Goal: Transaction & Acquisition: Purchase product/service

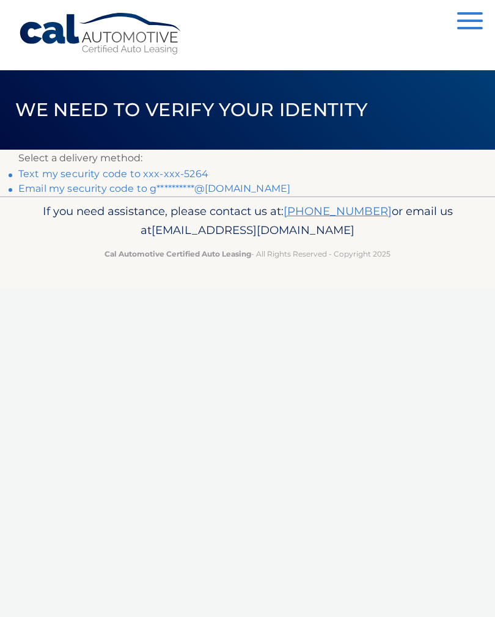
click at [191, 172] on link "Text my security code to xxx-xxx-5264" at bounding box center [113, 174] width 190 height 12
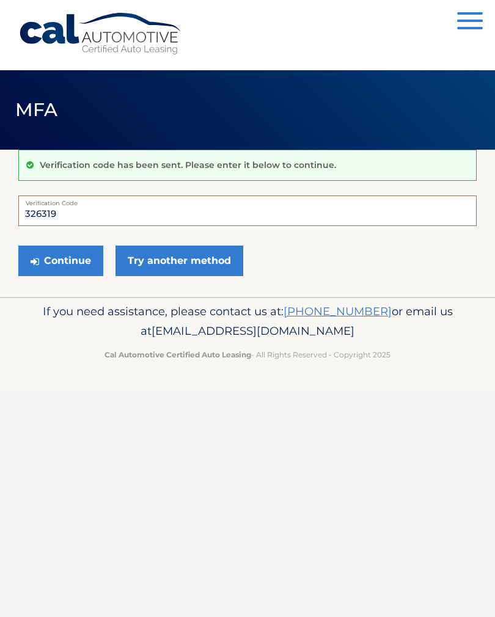
type input "326319"
click at [69, 263] on button "Continue" at bounding box center [60, 261] width 85 height 31
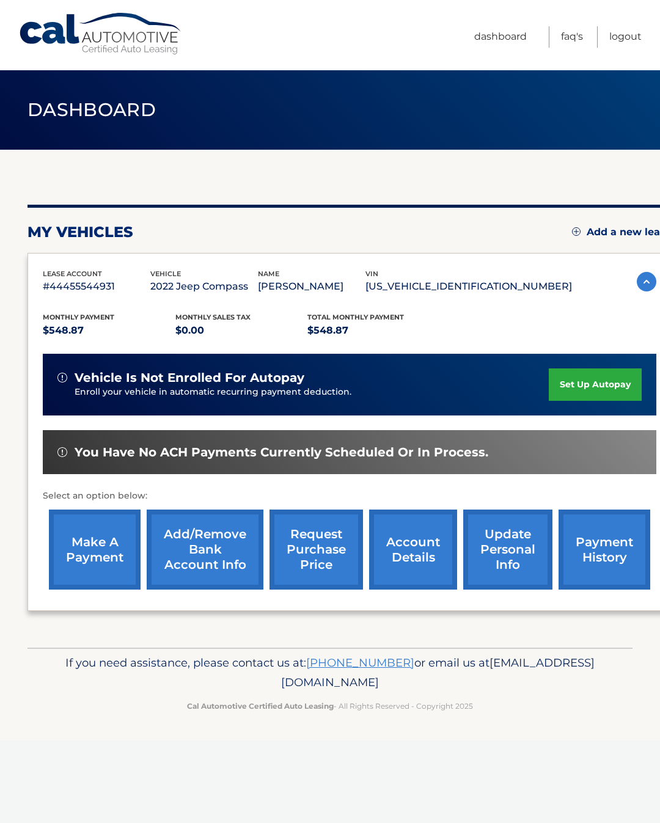
click at [95, 560] on link "make a payment" at bounding box center [95, 550] width 92 height 80
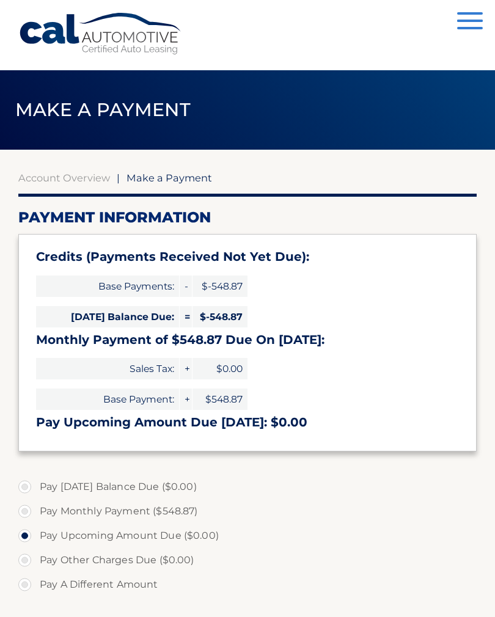
select select "MTgzNTQ0MTEtYTEzNS00Njc4LTk0ZjMtM2NlMjcyYmNjZWYy"
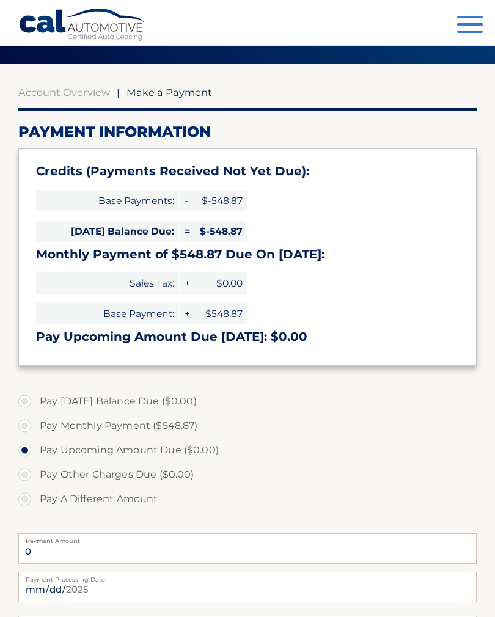
scroll to position [87, 0]
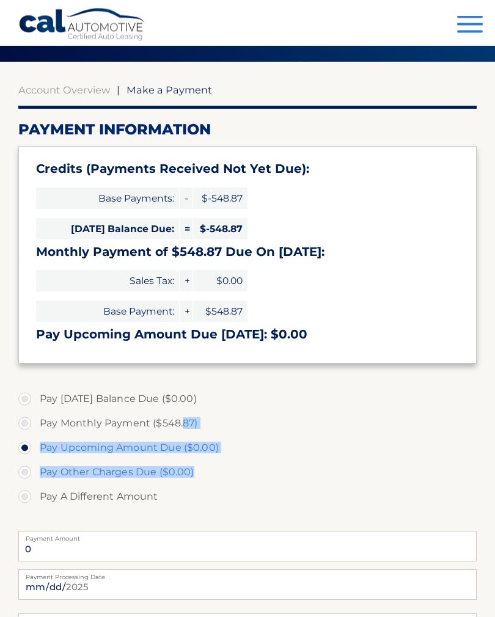
click at [444, 505] on label "Pay A Different Amount" at bounding box center [247, 497] width 458 height 24
click at [35, 505] on input "Pay A Different Amount" at bounding box center [29, 495] width 12 height 20
radio input "true"
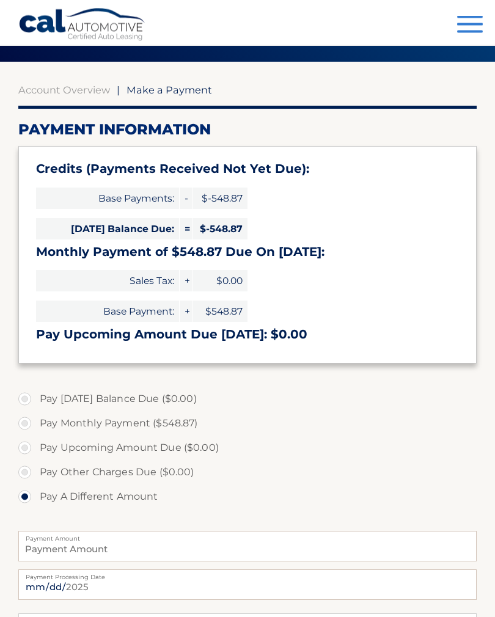
scroll to position [88, 0]
click at [401, 474] on label "Pay Other Charges Due ($0.00)" at bounding box center [247, 472] width 458 height 24
click at [24, 422] on label "Pay Monthly Payment ($548.87)" at bounding box center [247, 423] width 458 height 24
click at [24, 422] on input "Pay Monthly Payment ($548.87)" at bounding box center [29, 421] width 12 height 20
radio input "true"
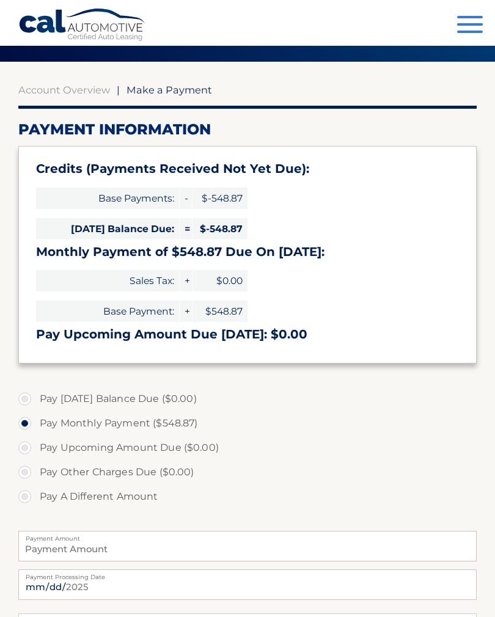
type input "548.87"
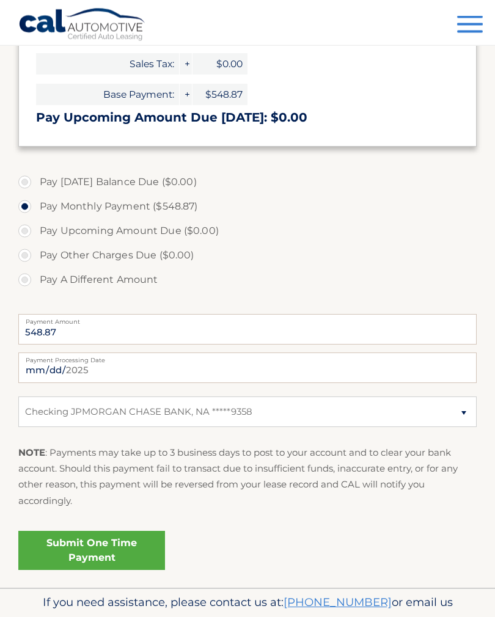
scroll to position [304, 0]
click at [103, 548] on link "Submit One Time Payment" at bounding box center [91, 551] width 147 height 39
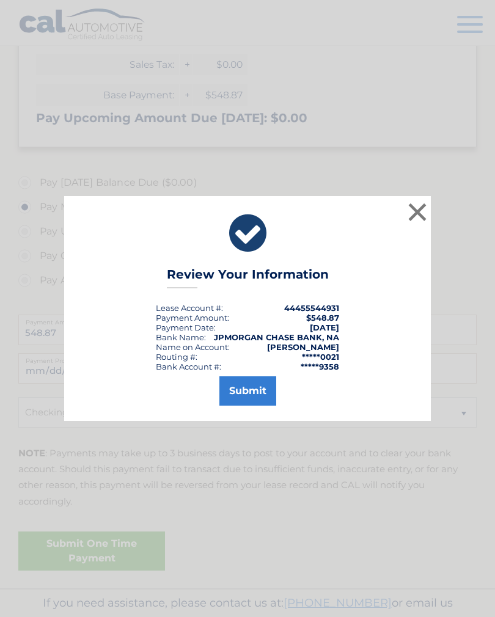
click at [249, 403] on button "Submit" at bounding box center [247, 390] width 57 height 29
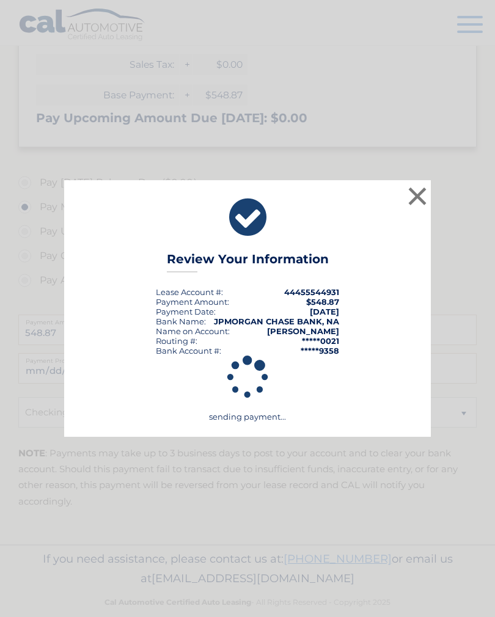
scroll to position [302, 0]
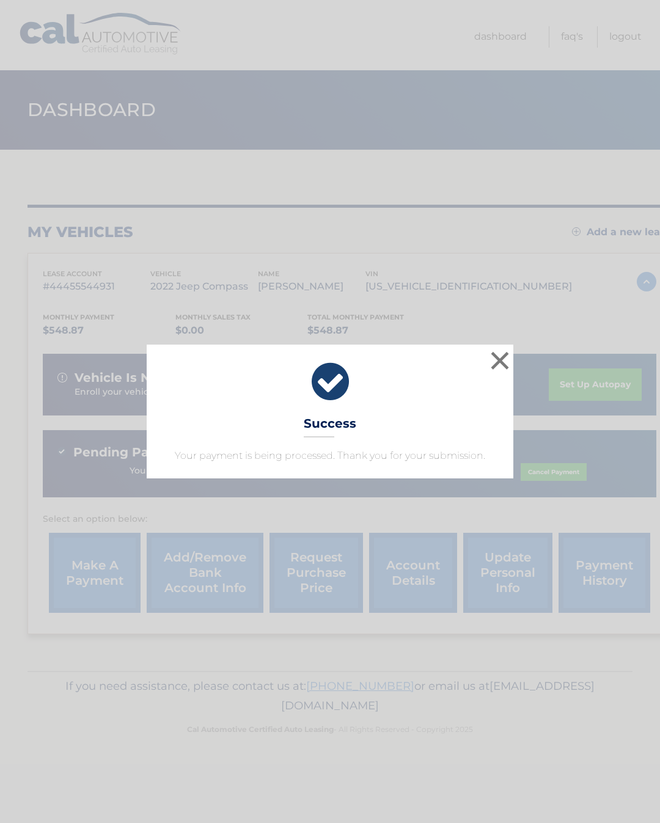
click at [494, 357] on button "×" at bounding box center [500, 360] width 24 height 24
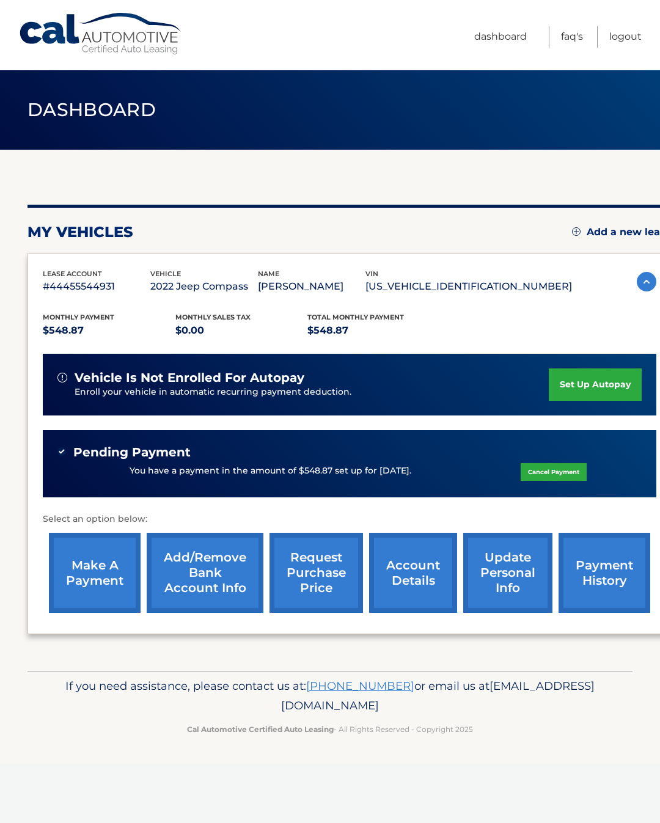
click at [414, 574] on link "account details" at bounding box center [413, 573] width 88 height 80
click at [415, 580] on link "account details" at bounding box center [413, 573] width 88 height 80
click at [612, 566] on link "payment history" at bounding box center [604, 573] width 92 height 80
click at [599, 570] on link "payment history" at bounding box center [604, 573] width 92 height 80
click at [618, 584] on link "payment history" at bounding box center [604, 573] width 92 height 80
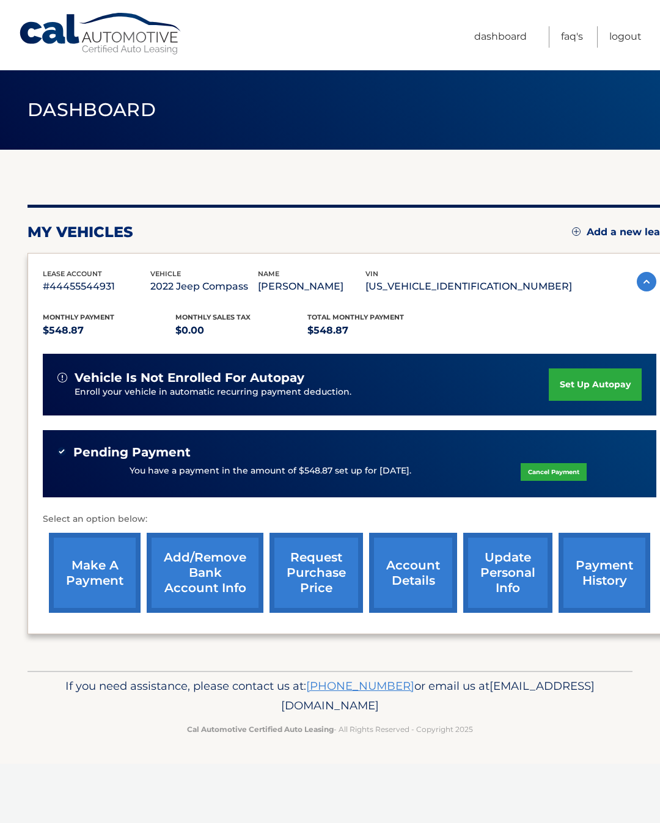
click at [596, 568] on link "payment history" at bounding box center [604, 573] width 92 height 80
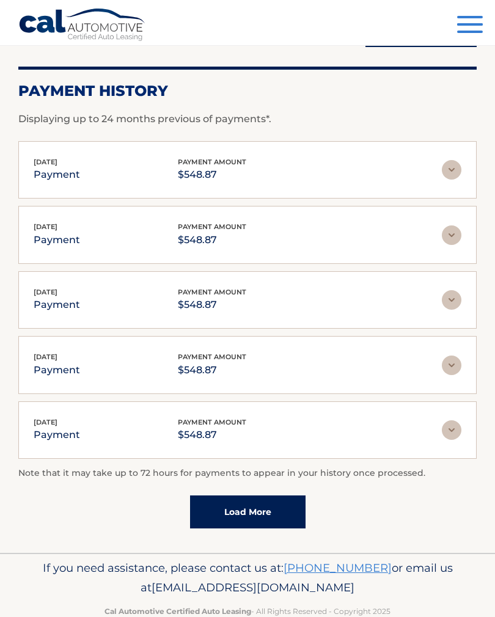
scroll to position [163, 0]
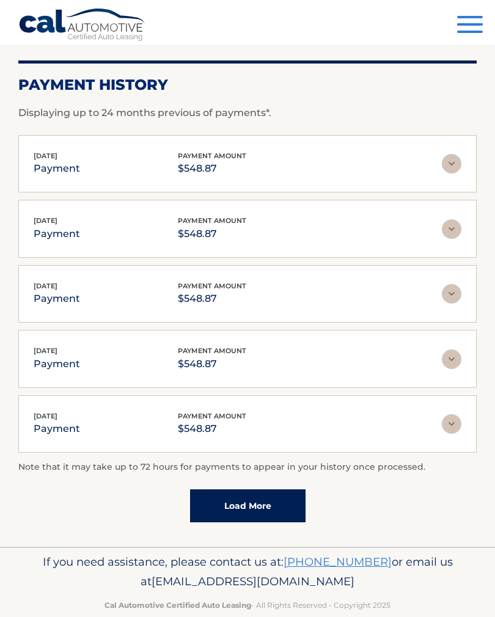
click at [247, 502] on link "Load More" at bounding box center [247, 505] width 115 height 33
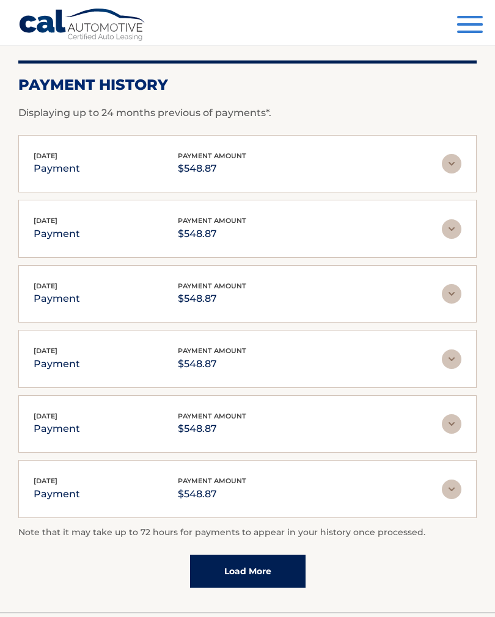
click at [247, 568] on link "Load More" at bounding box center [247, 571] width 115 height 33
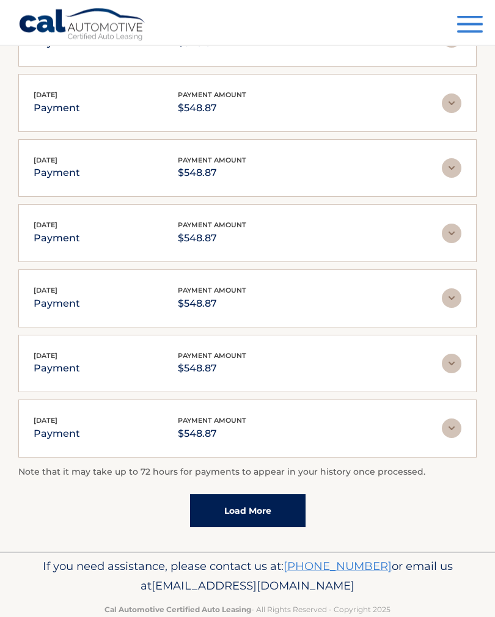
scroll to position [552, 0]
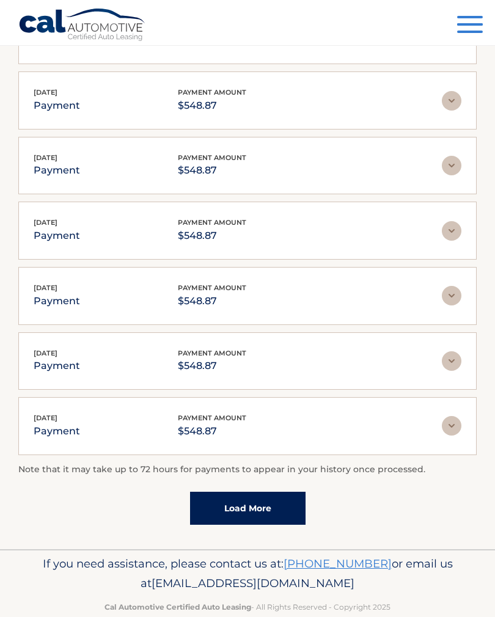
click at [263, 505] on link "Load More" at bounding box center [247, 508] width 115 height 33
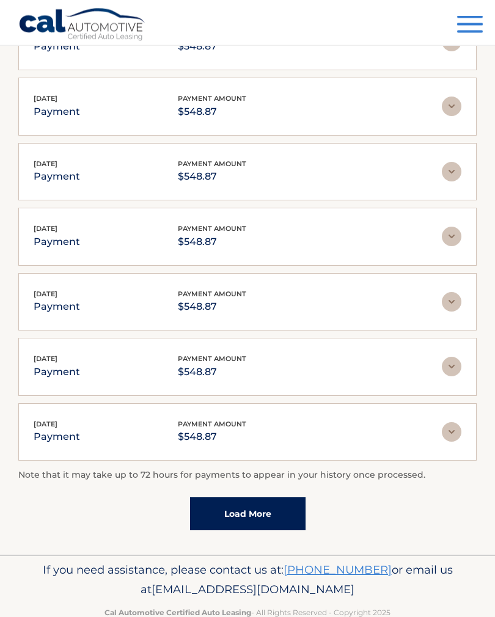
scroll to position [876, 0]
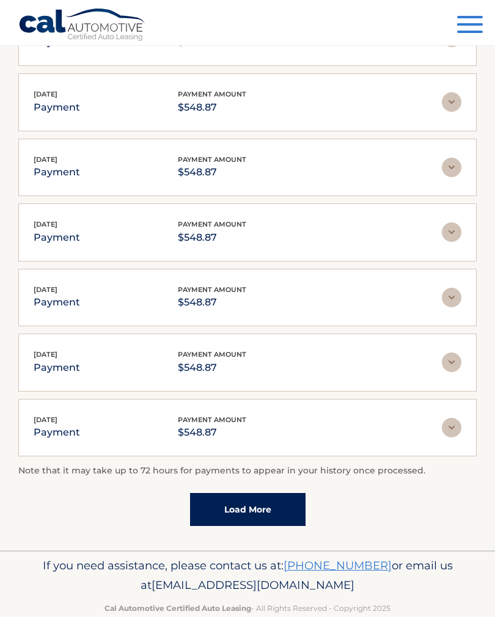
click at [252, 506] on link "Load More" at bounding box center [247, 509] width 115 height 33
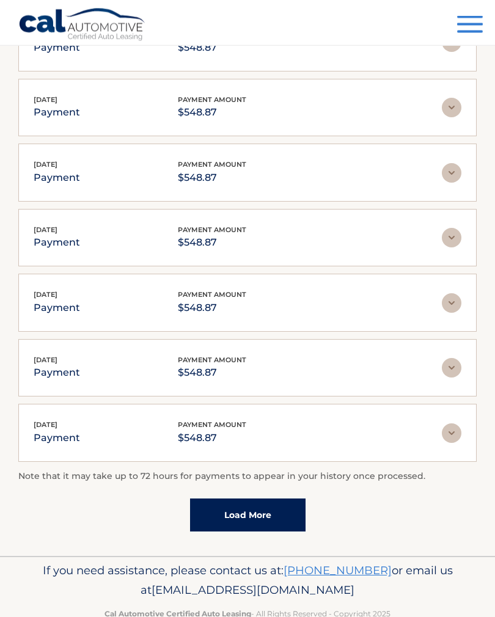
scroll to position [1199, 0]
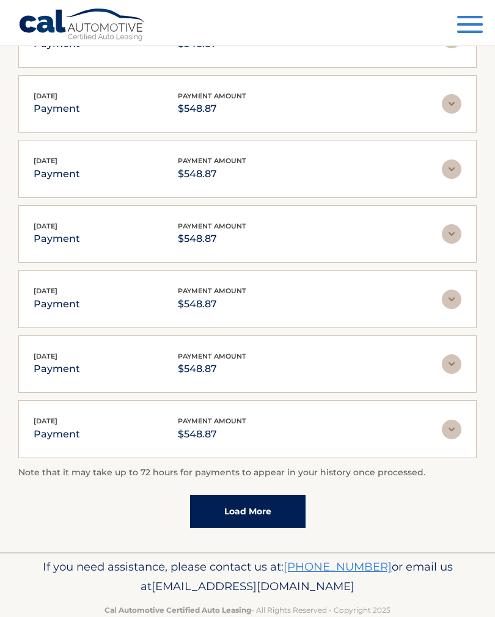
click at [254, 496] on link "Load More" at bounding box center [247, 511] width 115 height 33
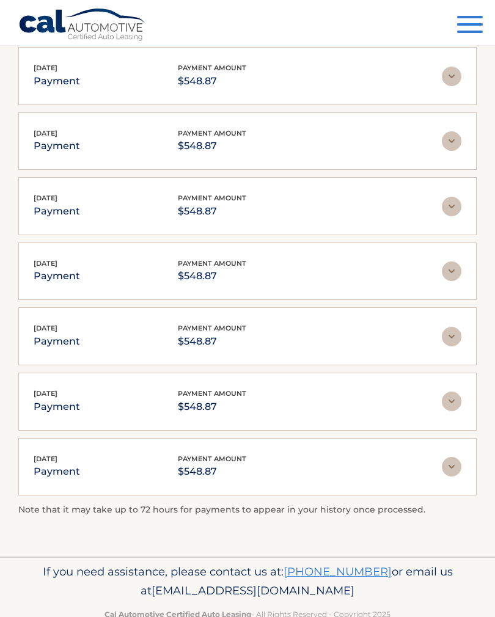
scroll to position [1426, 0]
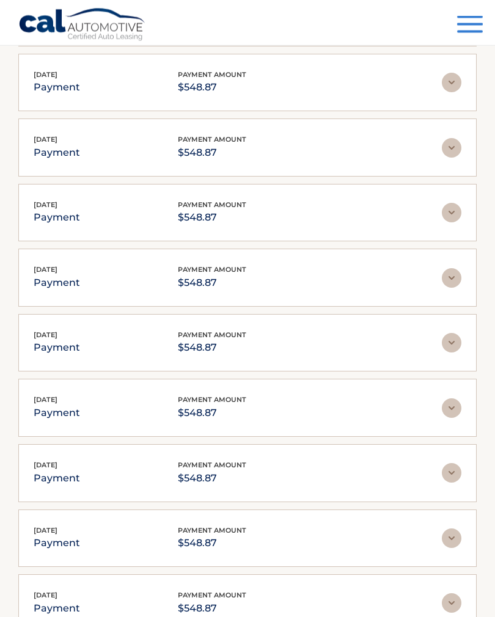
click at [303, 496] on div "[DATE] payment payment amount $548.87 Late Charges $0.00 Miscelleneous Charges*…" at bounding box center [247, 474] width 458 height 58
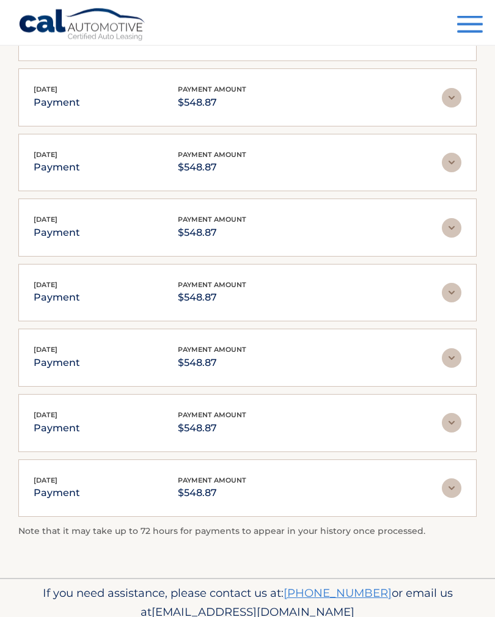
click at [459, 487] on img at bounding box center [452, 489] width 20 height 20
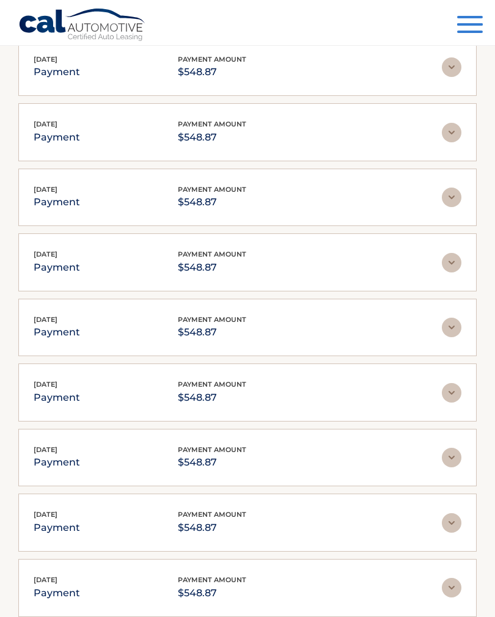
scroll to position [1496, 0]
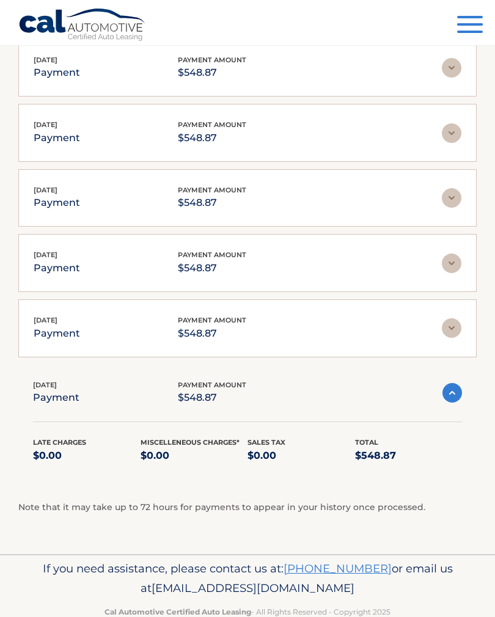
click at [452, 390] on img at bounding box center [452, 393] width 20 height 20
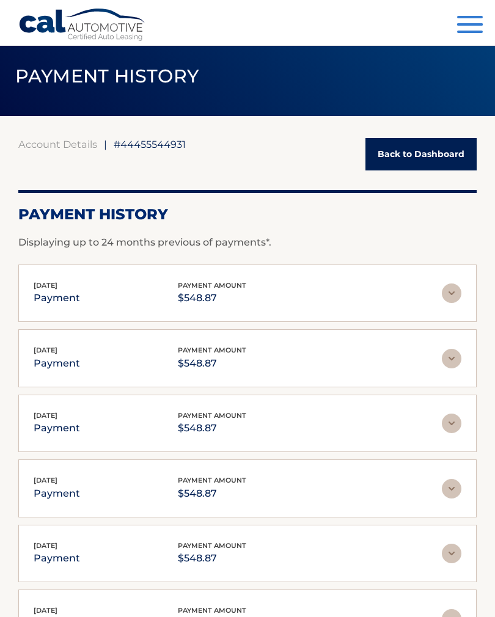
scroll to position [0, 0]
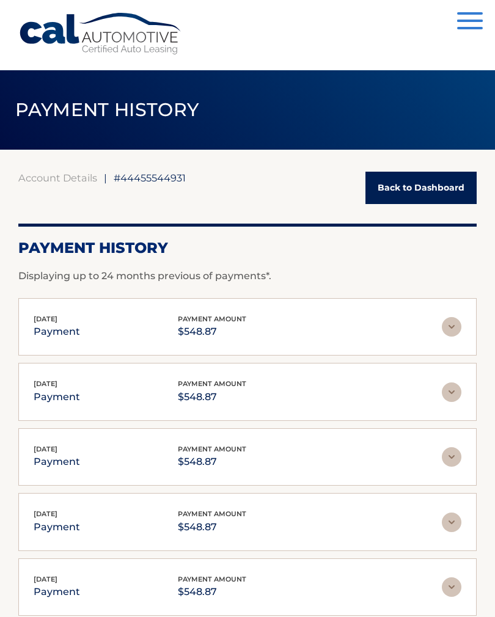
click at [480, 16] on button "Menu" at bounding box center [470, 22] width 26 height 20
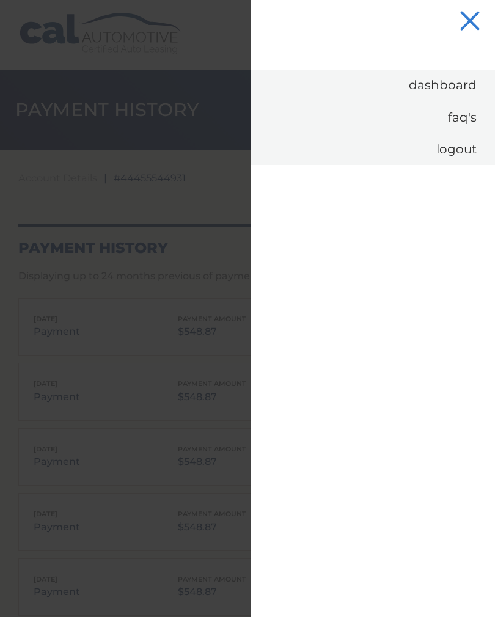
click at [461, 152] on link "Logout" at bounding box center [373, 149] width 244 height 32
